Goal: Information Seeking & Learning: Learn about a topic

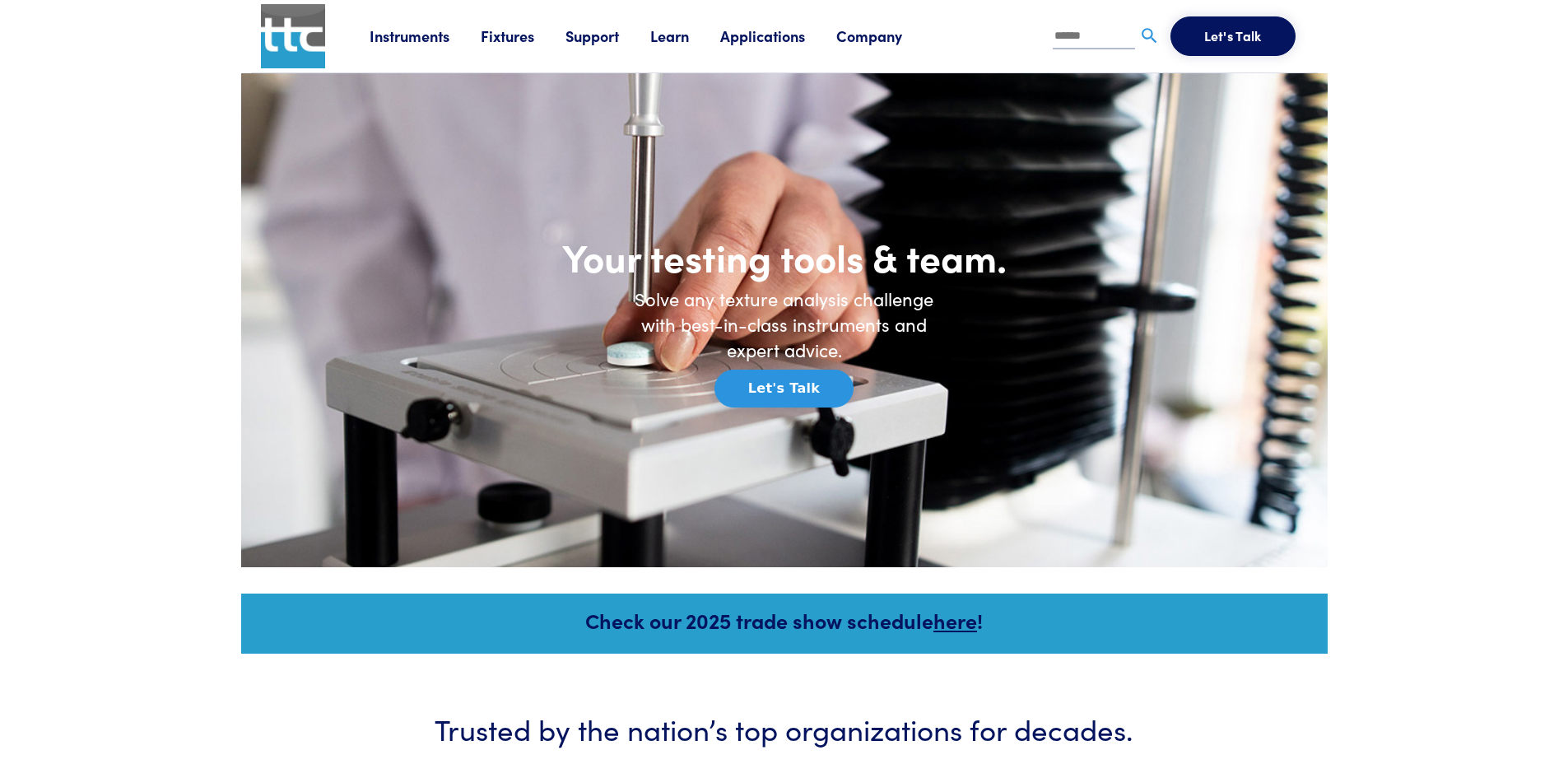
click at [426, 33] on link "Instruments" at bounding box center [425, 36] width 111 height 21
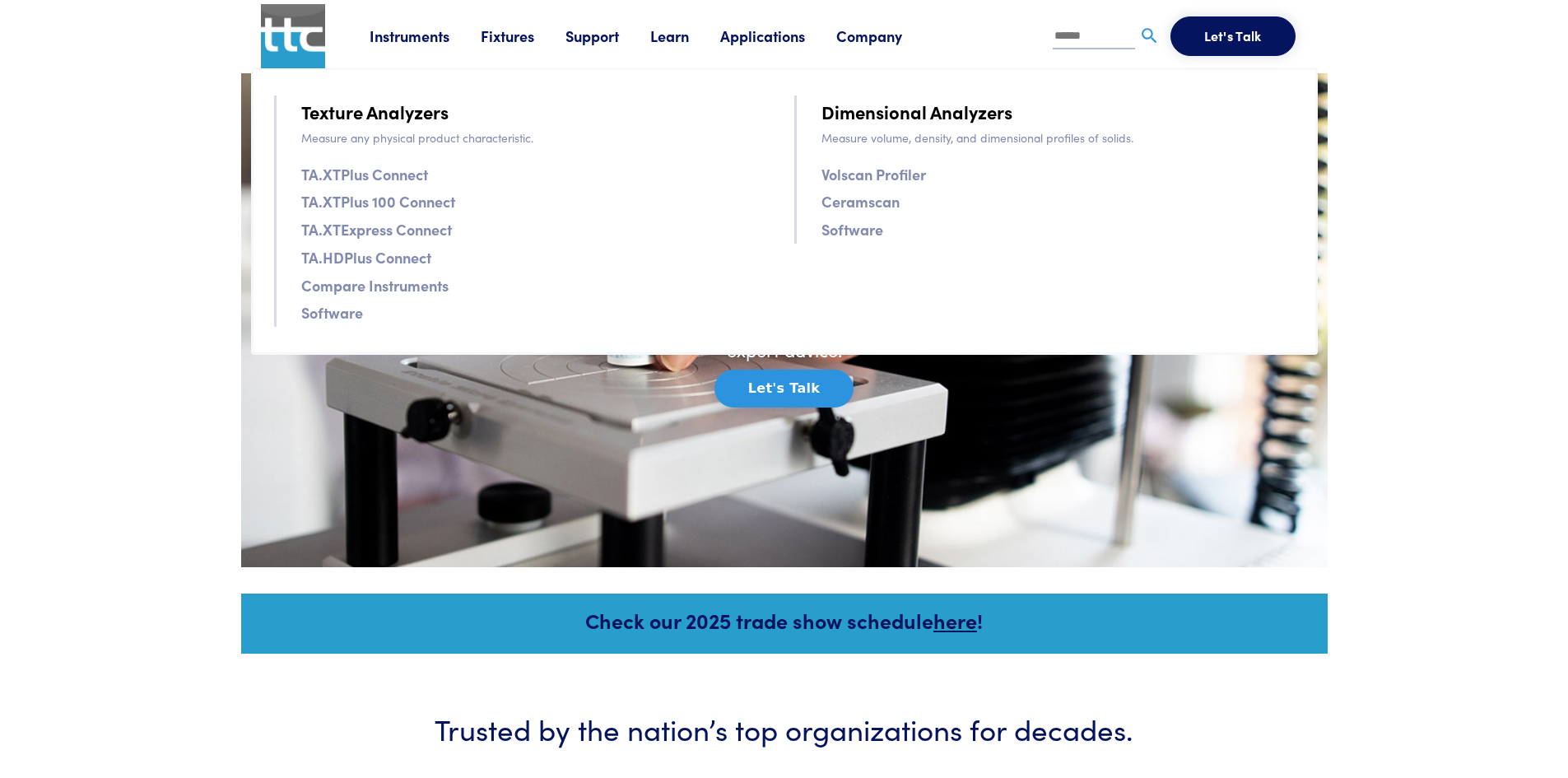
click at [397, 111] on link "Texture Analyzers" at bounding box center [374, 111] width 147 height 28
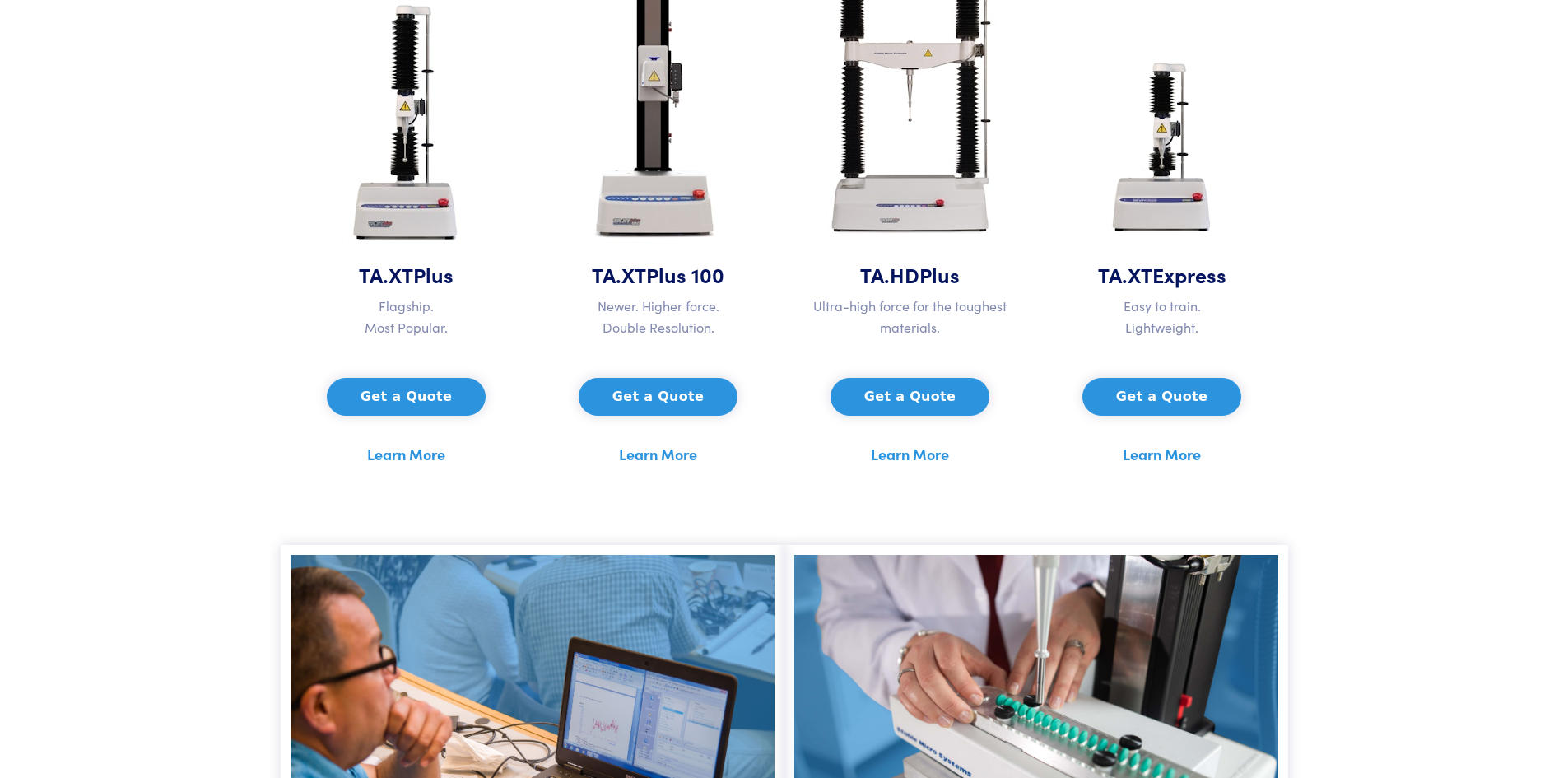
scroll to position [1071, 0]
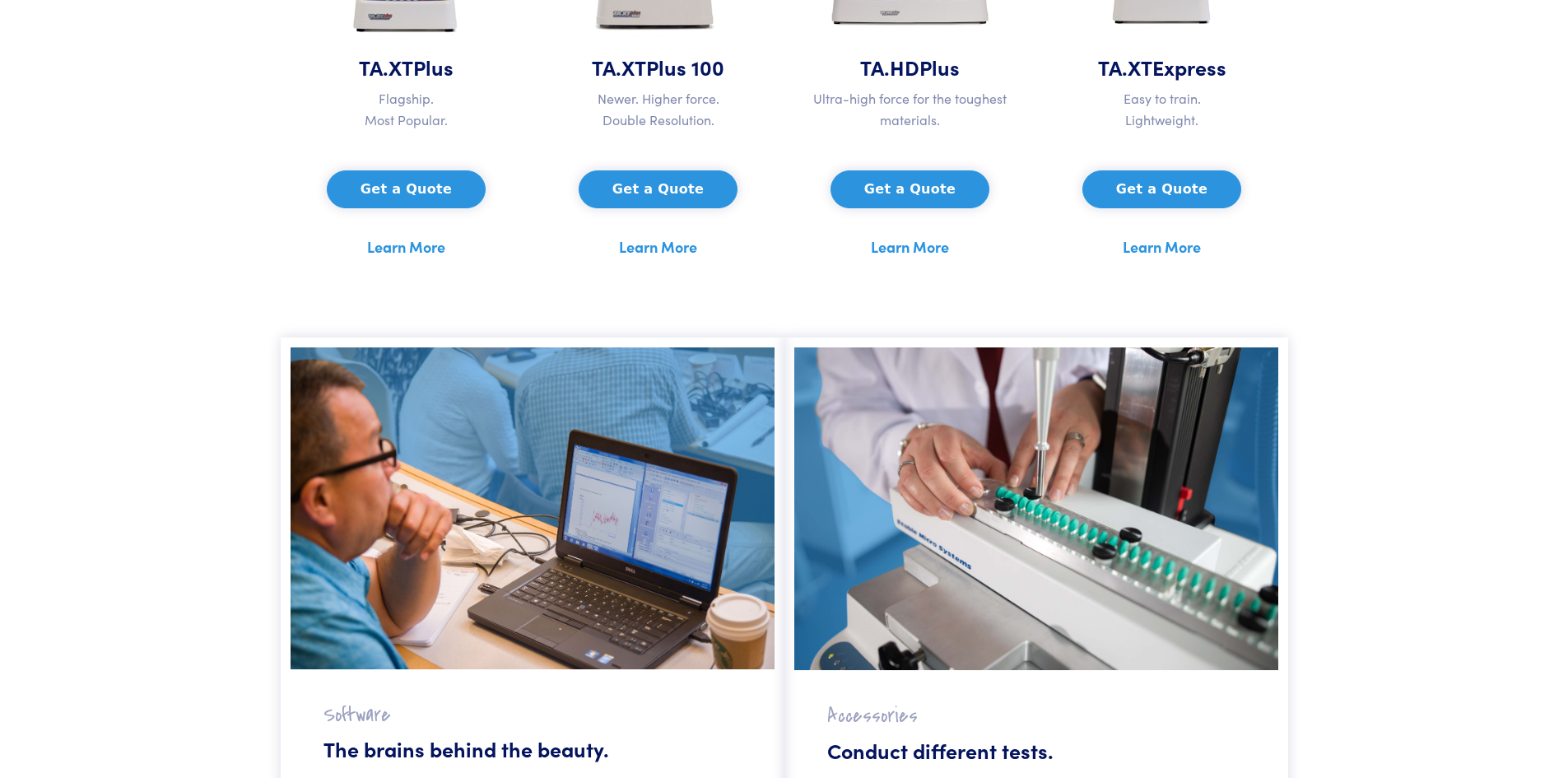
click at [417, 251] on link "Learn More" at bounding box center [406, 247] width 78 height 25
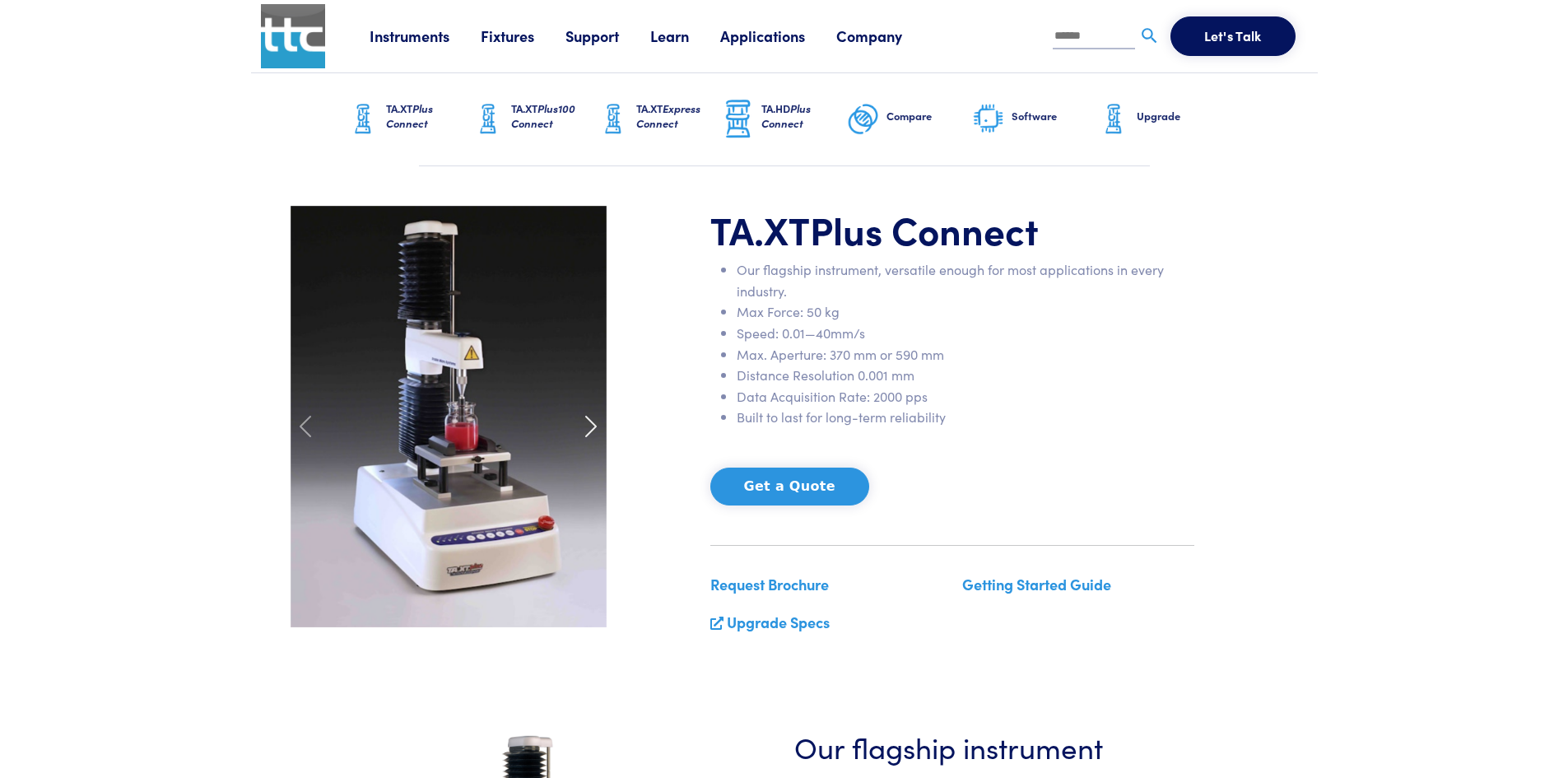
click at [591, 429] on span at bounding box center [591, 426] width 27 height 27
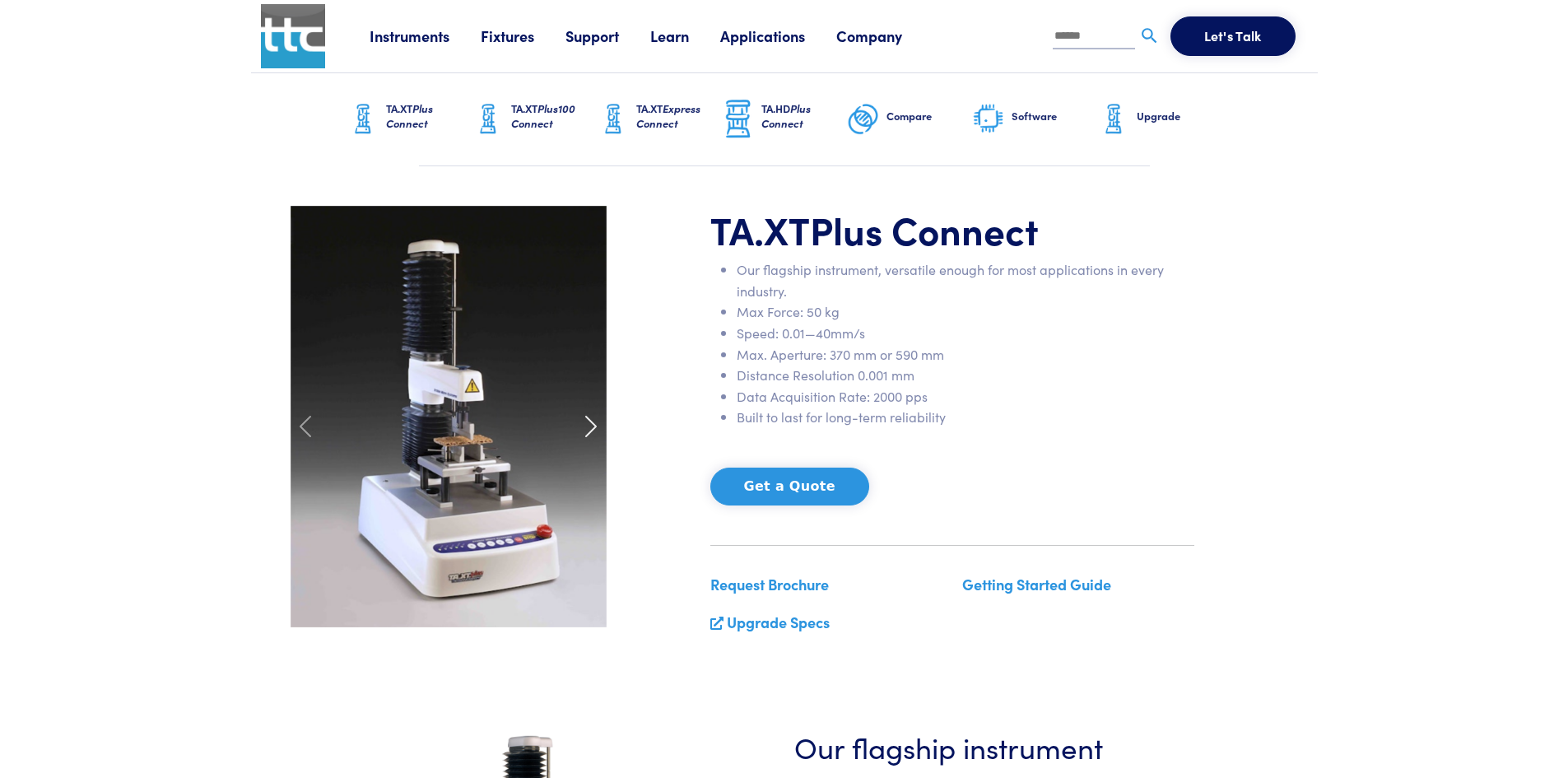
click at [595, 426] on span at bounding box center [591, 426] width 27 height 27
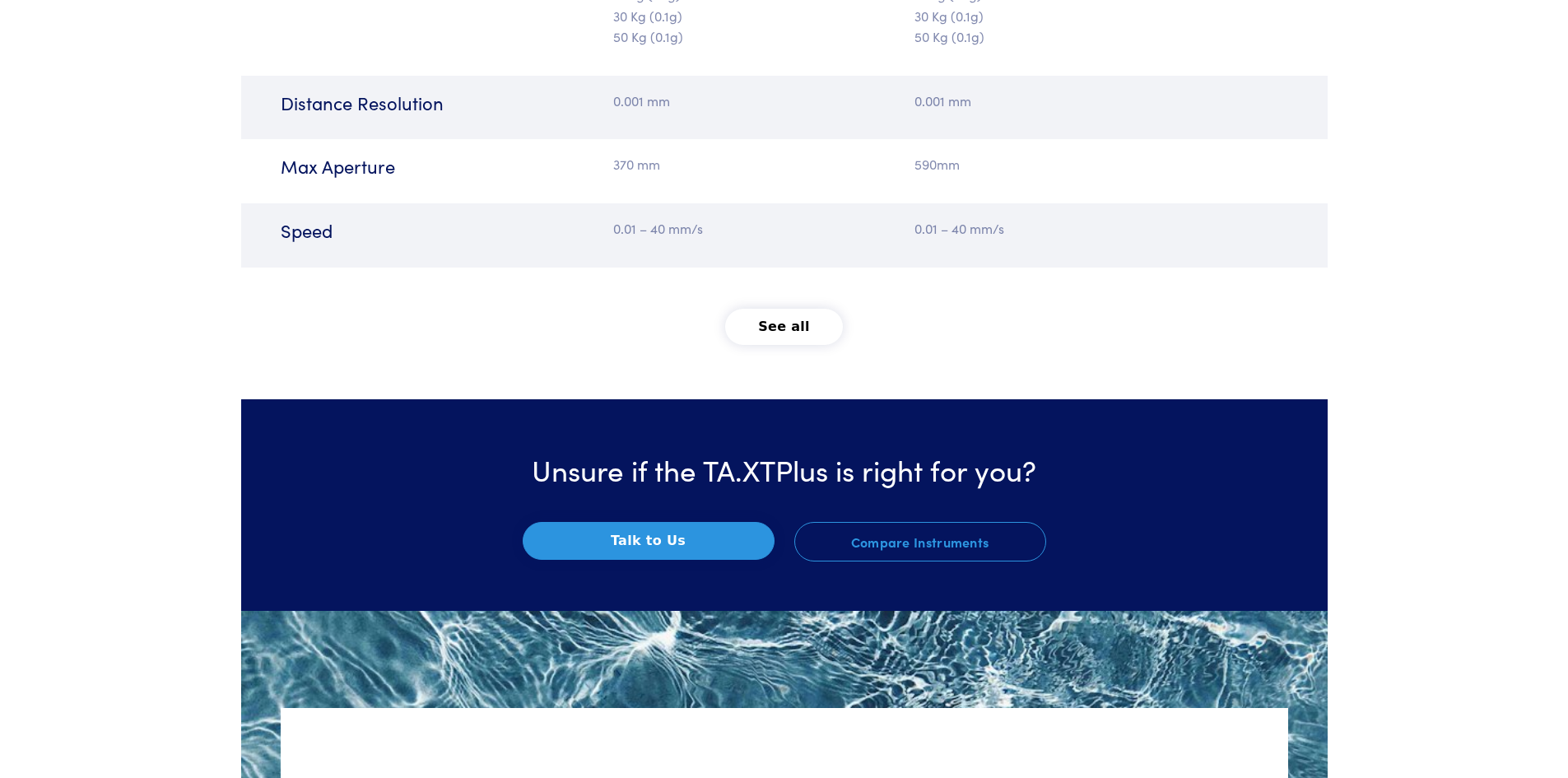
scroll to position [2224, 0]
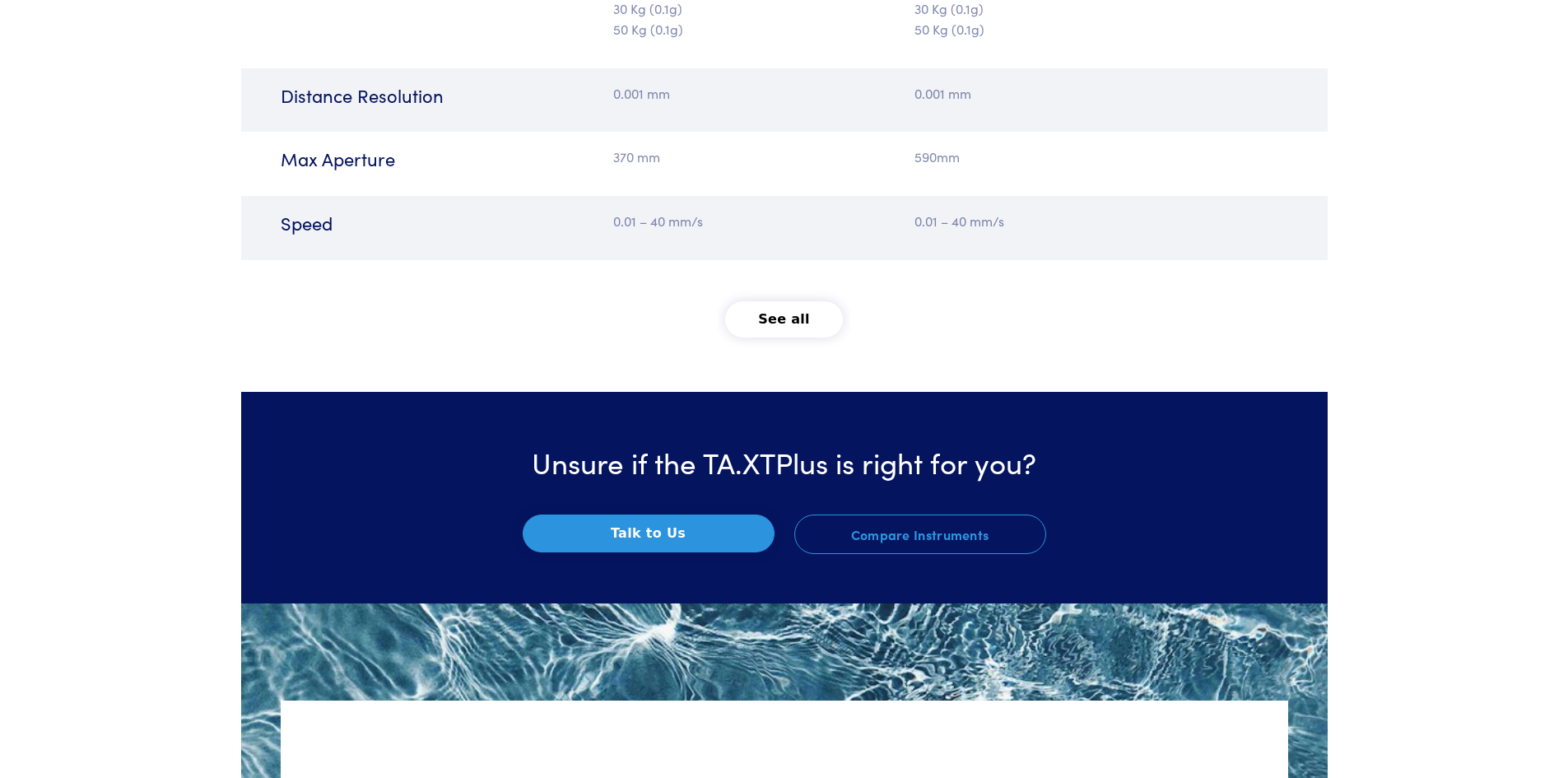
click at [750, 314] on button "See all" at bounding box center [784, 319] width 118 height 36
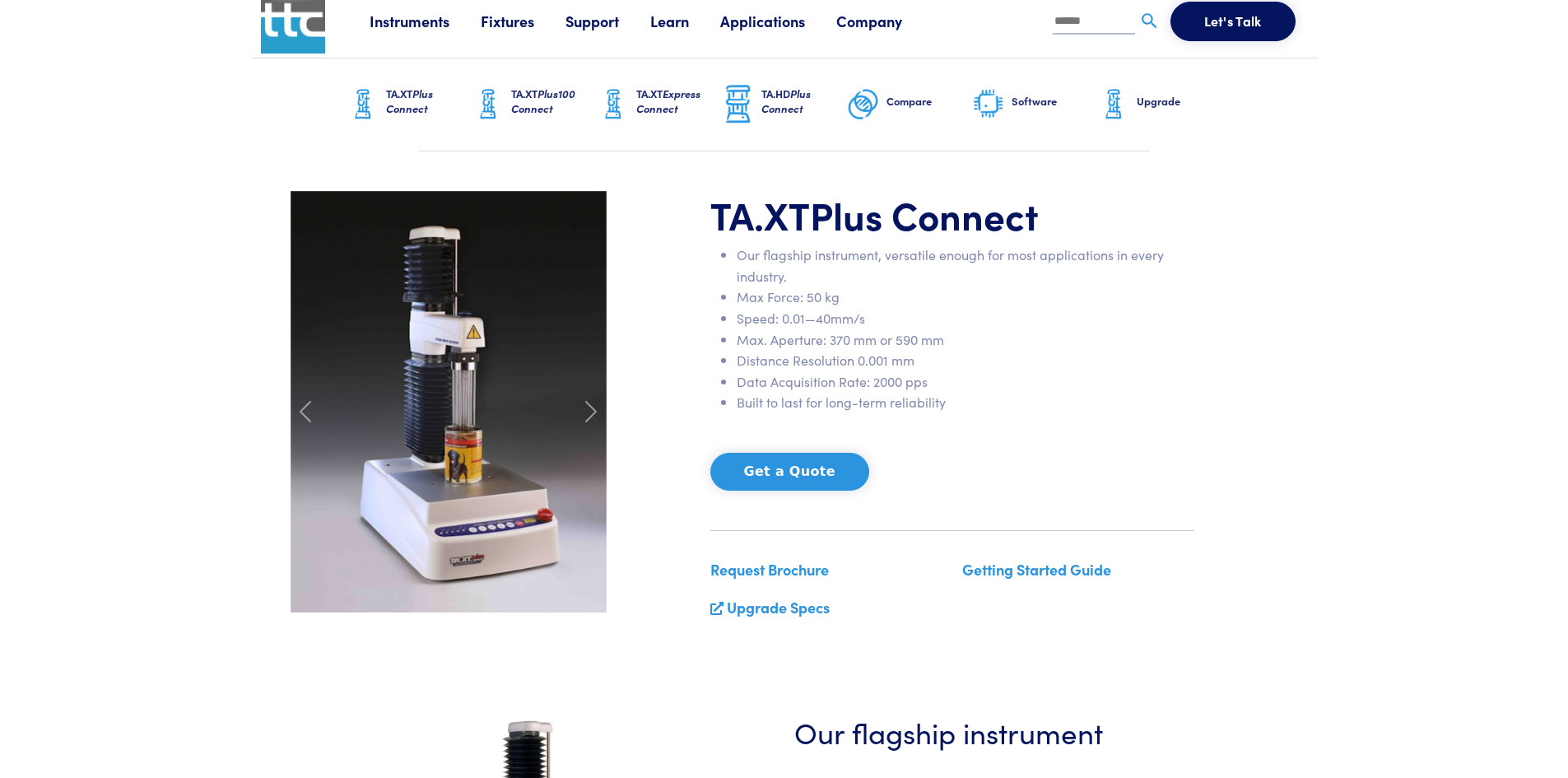
scroll to position [0, 0]
